Goal: Task Accomplishment & Management: Complete application form

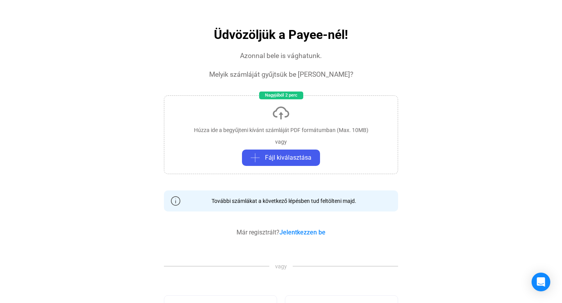
scroll to position [51, 0]
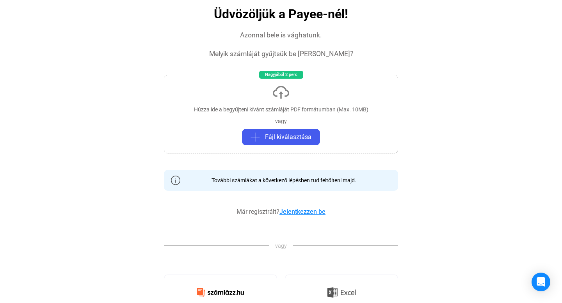
click at [299, 210] on link "Jelentkezzen be" at bounding box center [302, 211] width 46 height 7
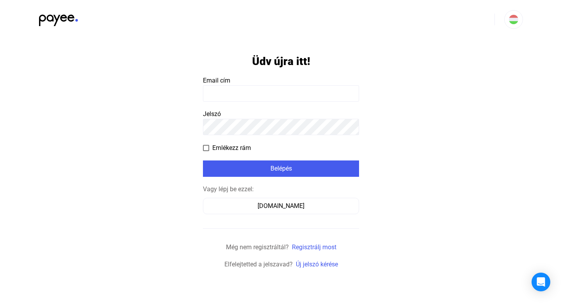
click at [244, 92] on input at bounding box center [281, 93] width 156 height 16
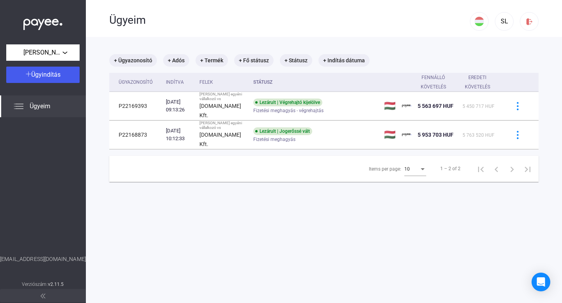
scroll to position [11, 0]
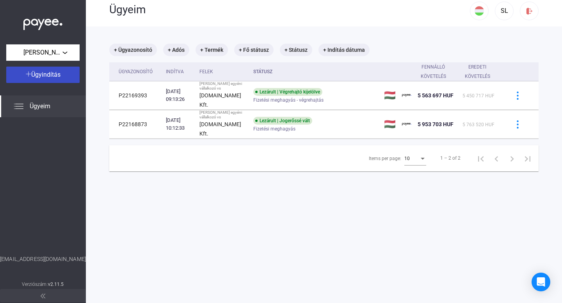
click at [34, 75] on span "Ügyindítás" at bounding box center [45, 74] width 29 height 7
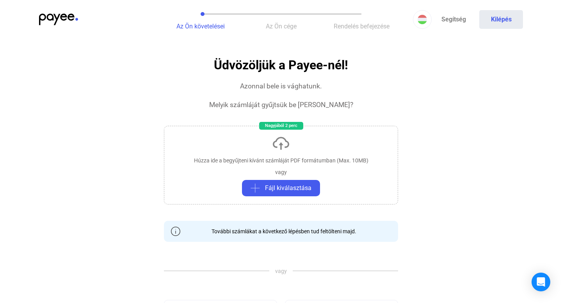
click at [550, 14] on div at bounding box center [281, 17] width 562 height 35
click at [56, 23] on img at bounding box center [58, 20] width 39 height 12
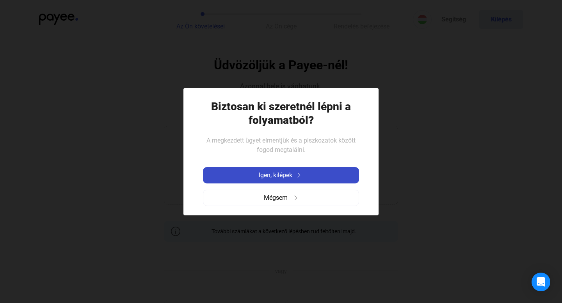
click at [276, 175] on span "Igen, kilépek" at bounding box center [276, 175] width 34 height 9
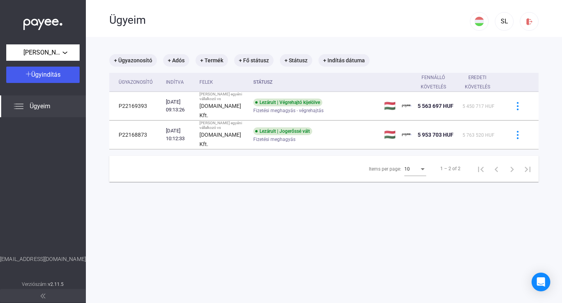
click at [27, 106] on div "Ügyeim" at bounding box center [43, 107] width 86 height 22
